Goal: Transaction & Acquisition: Subscribe to service/newsletter

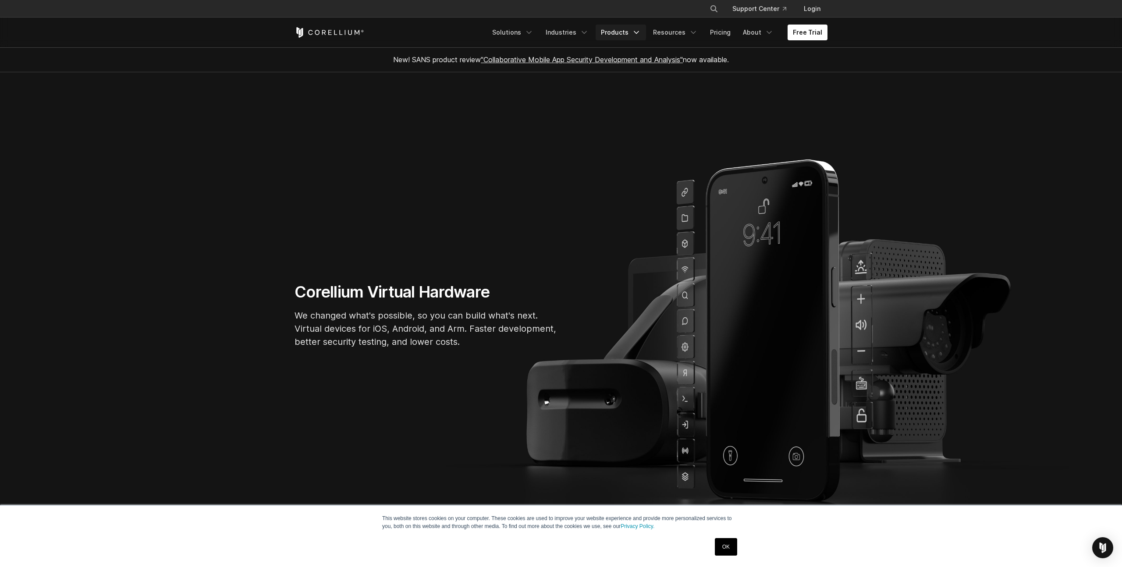
click at [621, 35] on link "Products" at bounding box center [621, 33] width 50 height 16
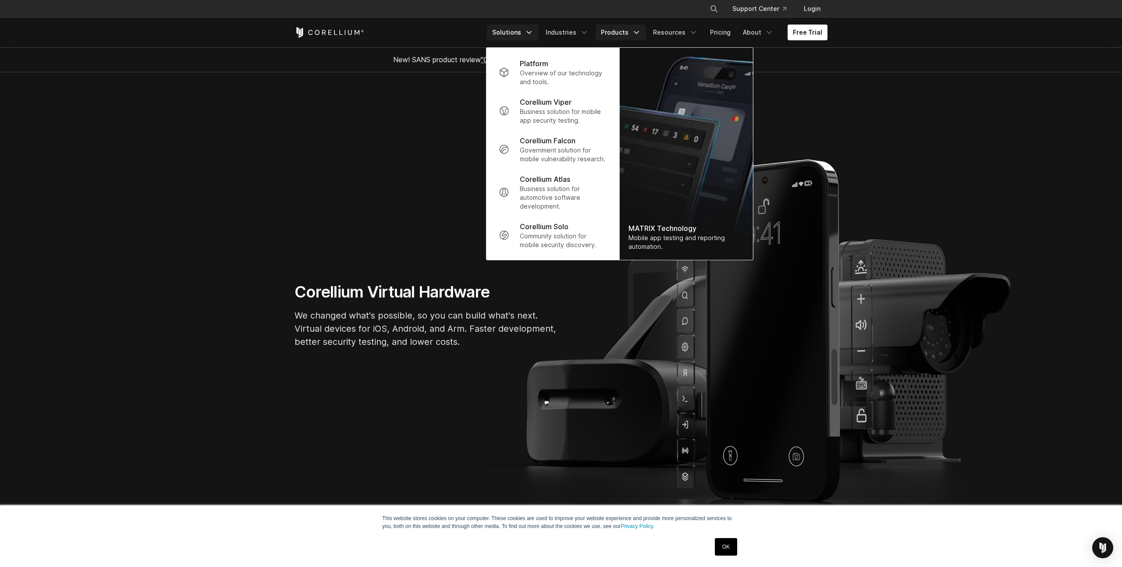
click at [523, 33] on link "Solutions" at bounding box center [513, 33] width 52 height 16
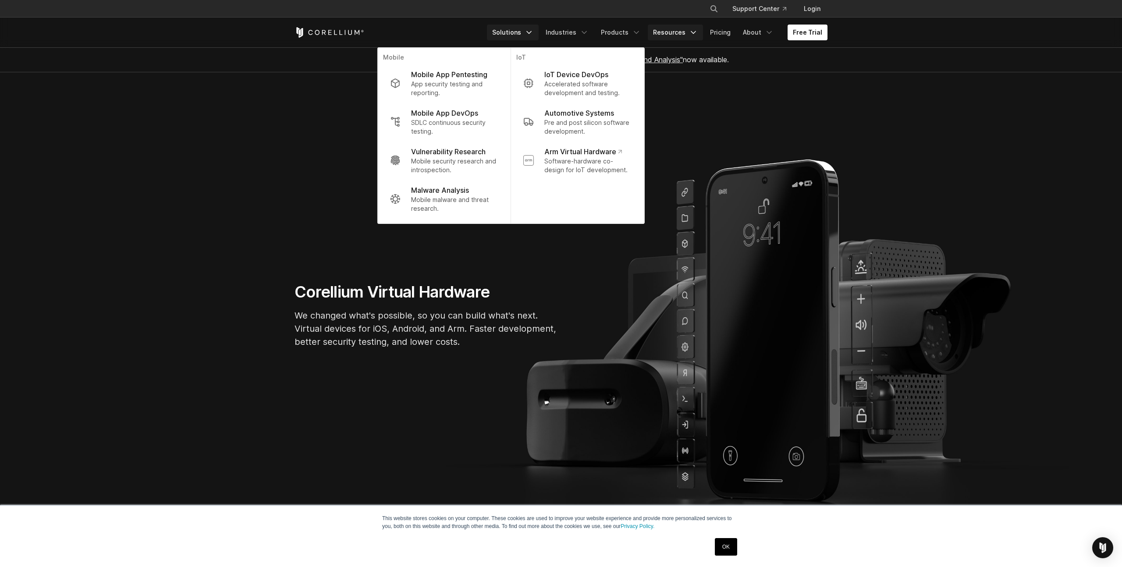
click at [679, 33] on link "Resources" at bounding box center [675, 33] width 55 height 16
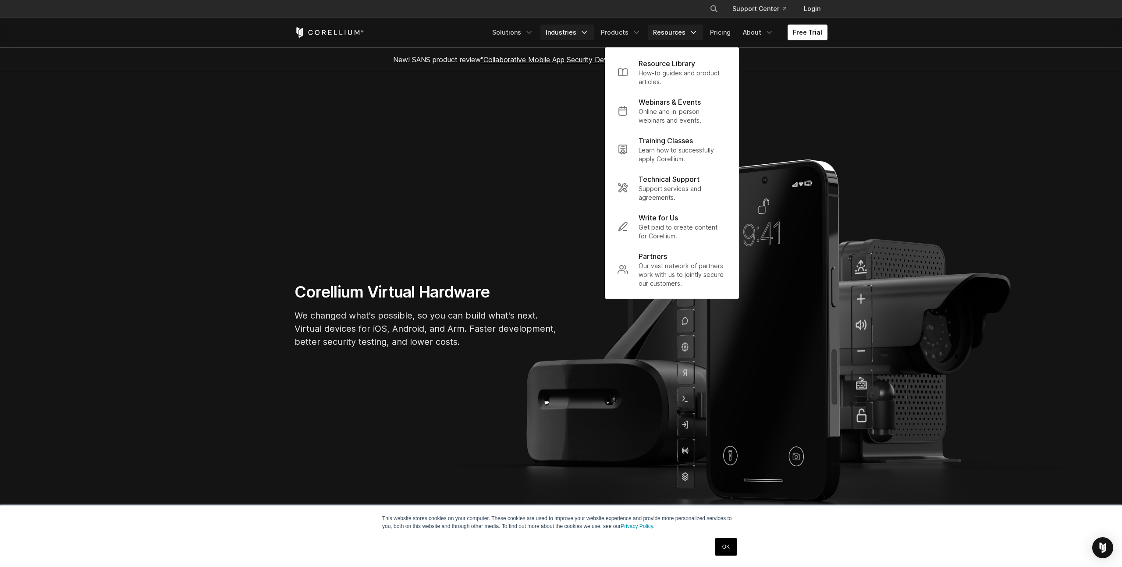
click at [569, 35] on link "Industries" at bounding box center [567, 33] width 53 height 16
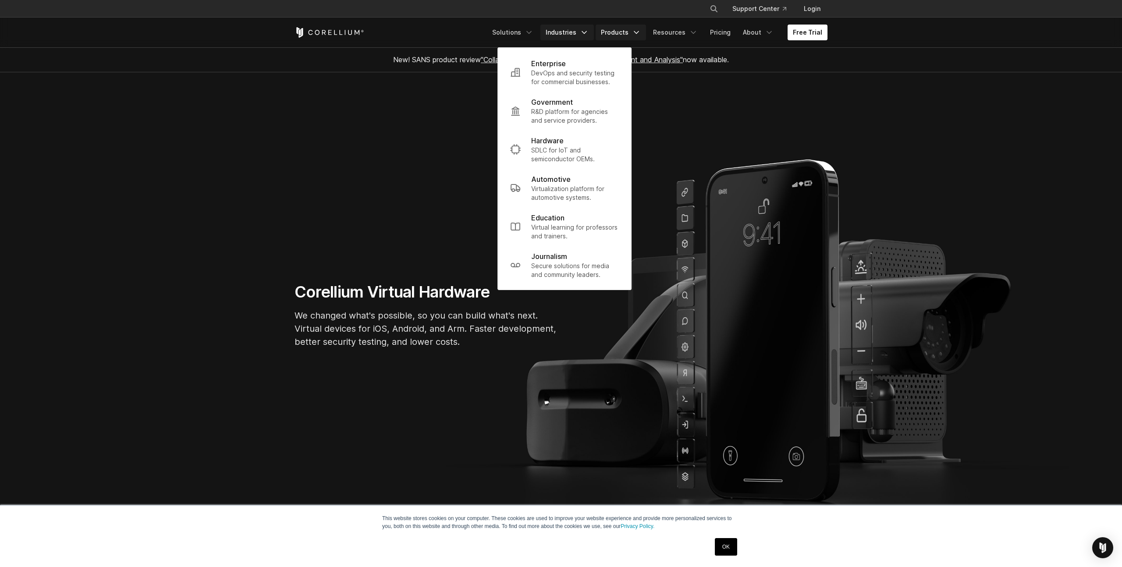
click at [627, 29] on link "Products" at bounding box center [621, 33] width 50 height 16
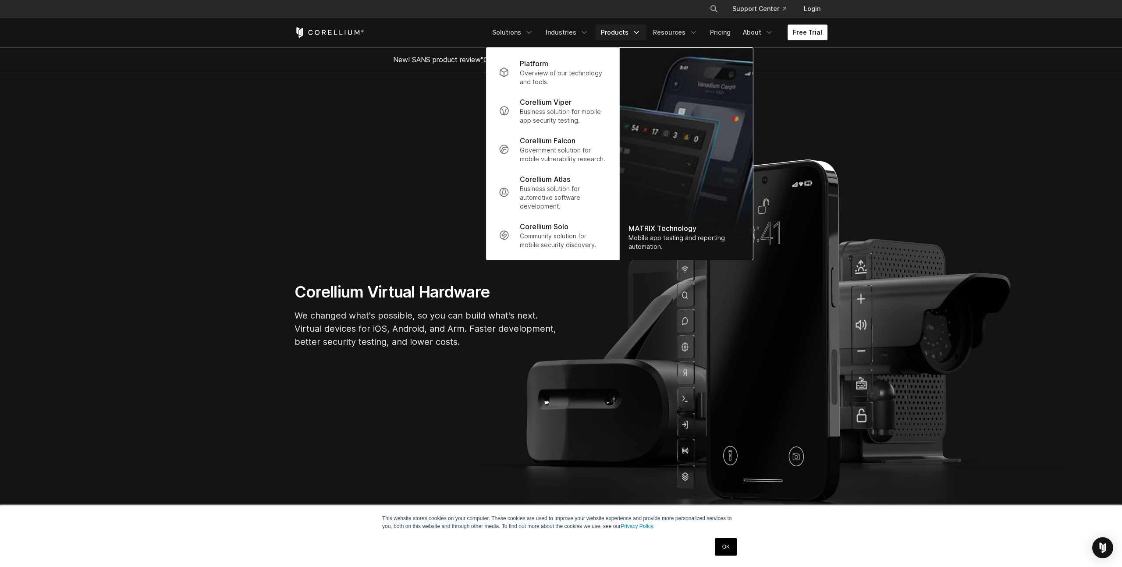
click at [811, 32] on link "Free Trial" at bounding box center [808, 33] width 40 height 16
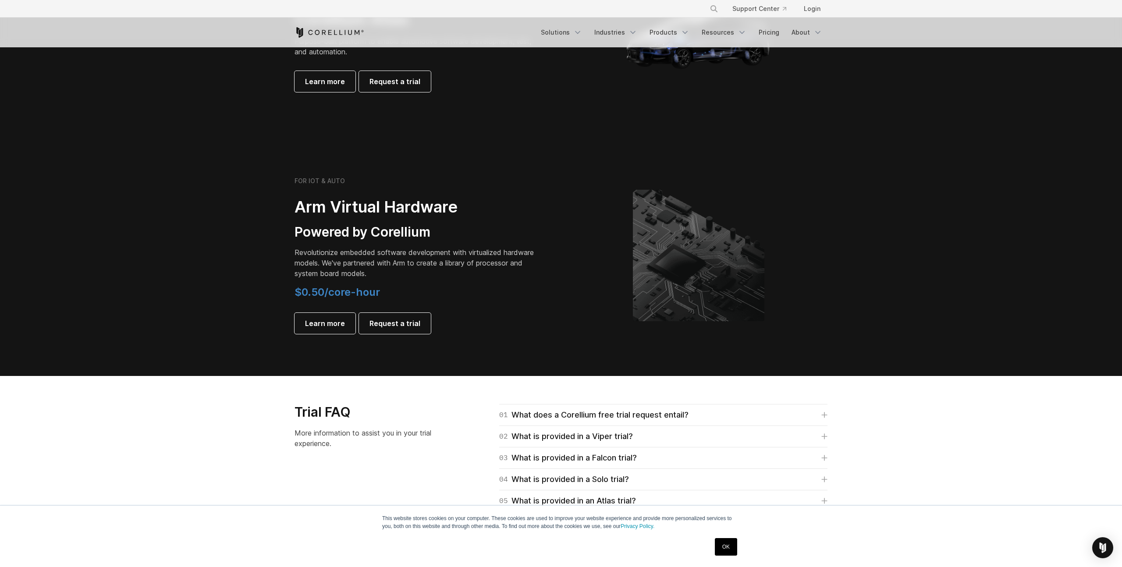
scroll to position [978, 0]
